Goal: Go to known website: Go to known website

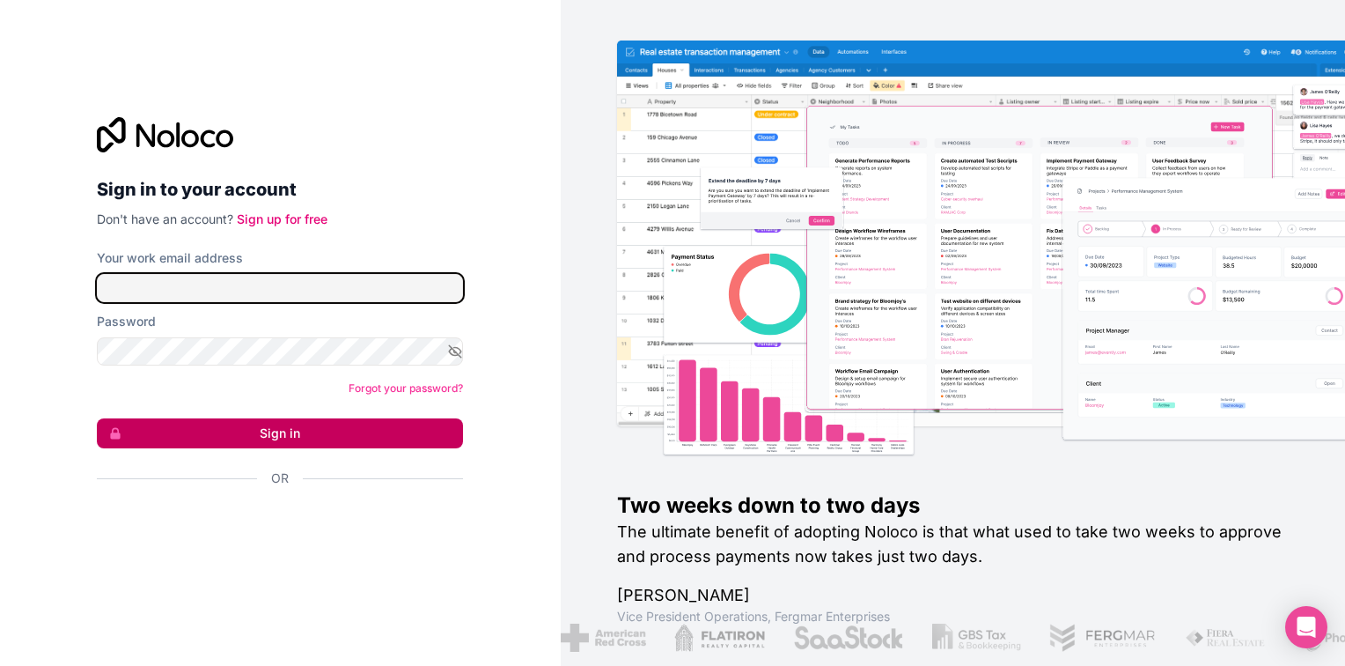
type input "[PERSON_NAME][EMAIL_ADDRESS][DOMAIN_NAME]"
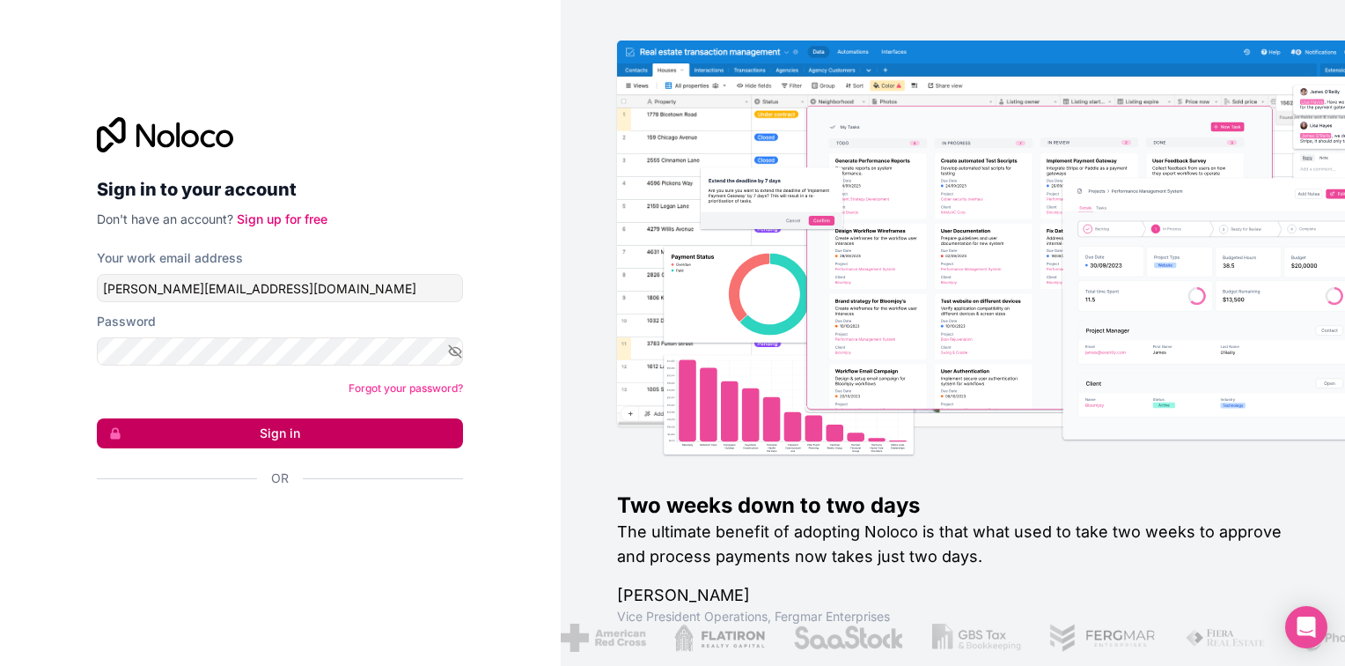
click at [391, 421] on button "Sign in" at bounding box center [280, 433] width 366 height 30
click at [263, 437] on button "Sign in" at bounding box center [280, 433] width 366 height 30
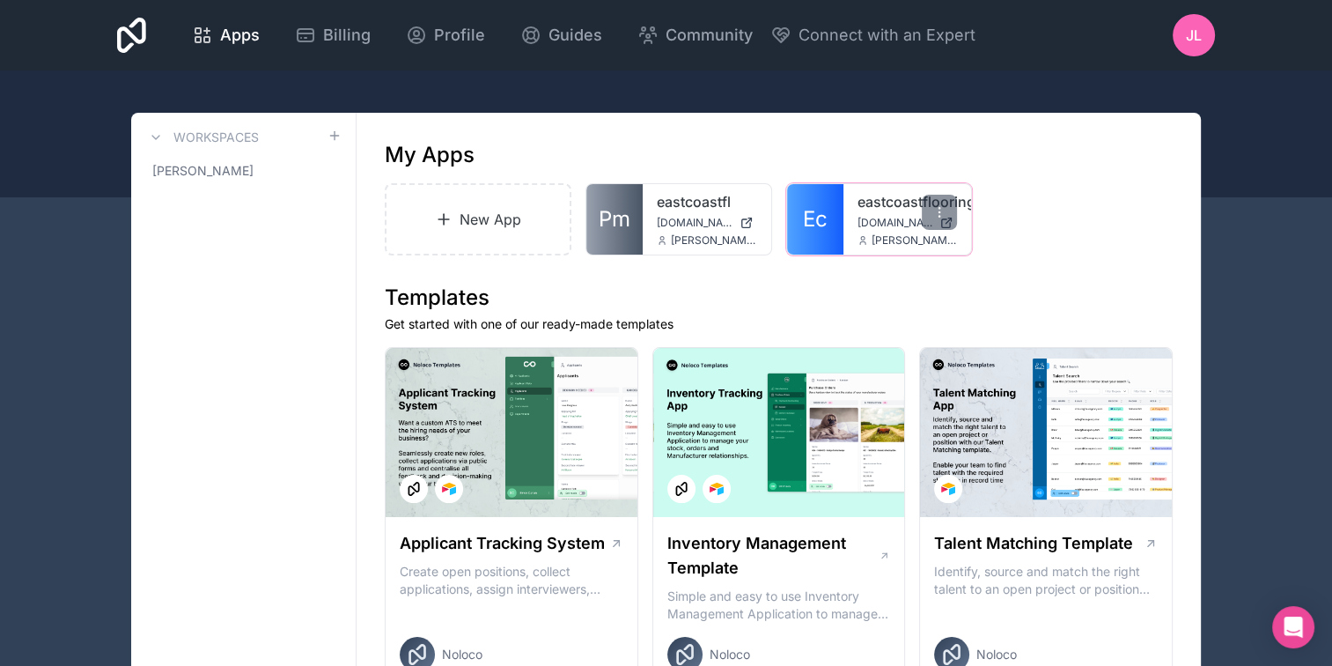
click at [840, 225] on link "Ec" at bounding box center [815, 219] width 56 height 70
